Goal: Contribute content

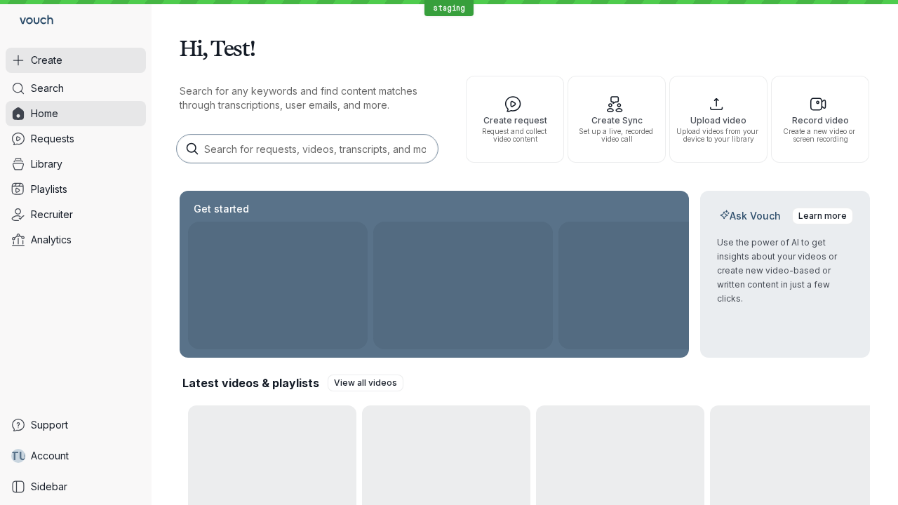
click at [76, 60] on button "Create" at bounding box center [76, 60] width 140 height 25
